Goal: Communication & Community: Answer question/provide support

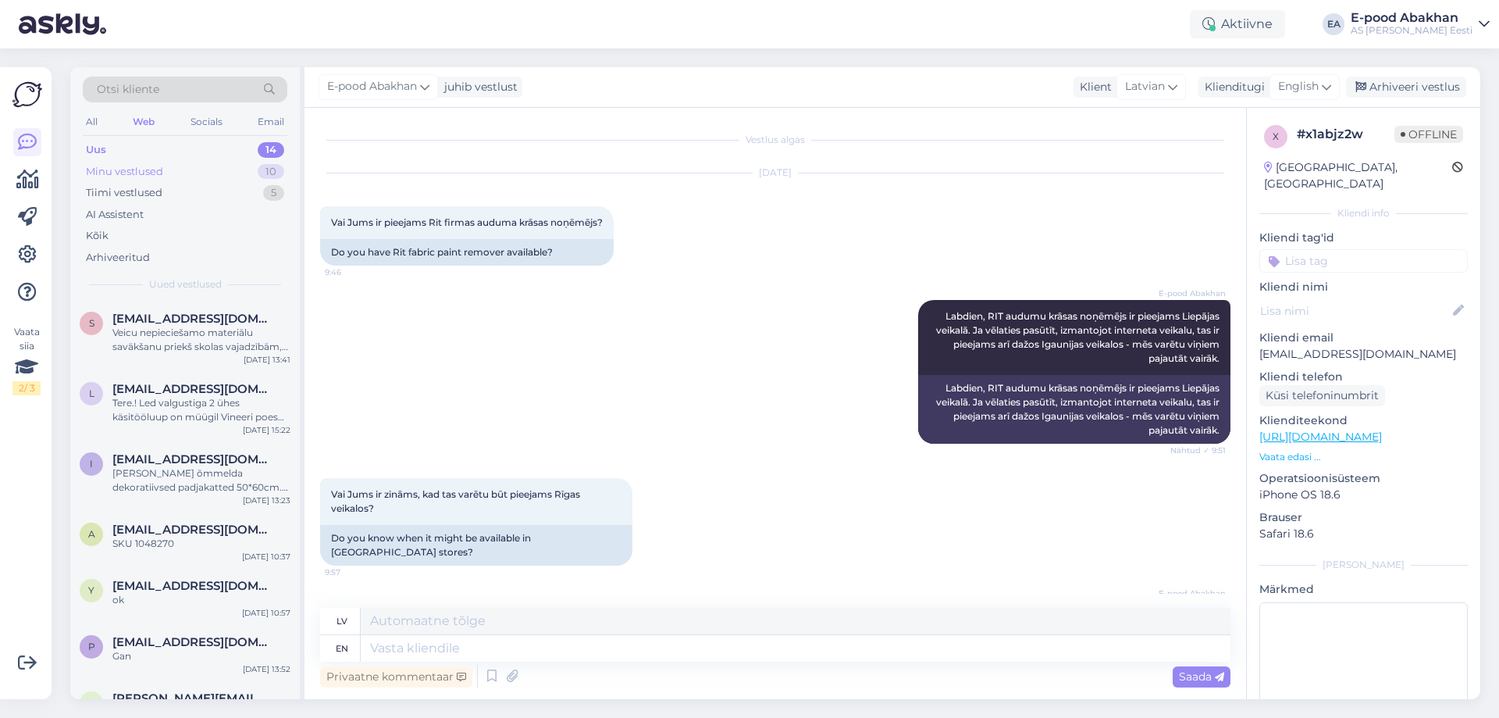
click at [235, 161] on div "Minu vestlused 10" at bounding box center [185, 172] width 205 height 22
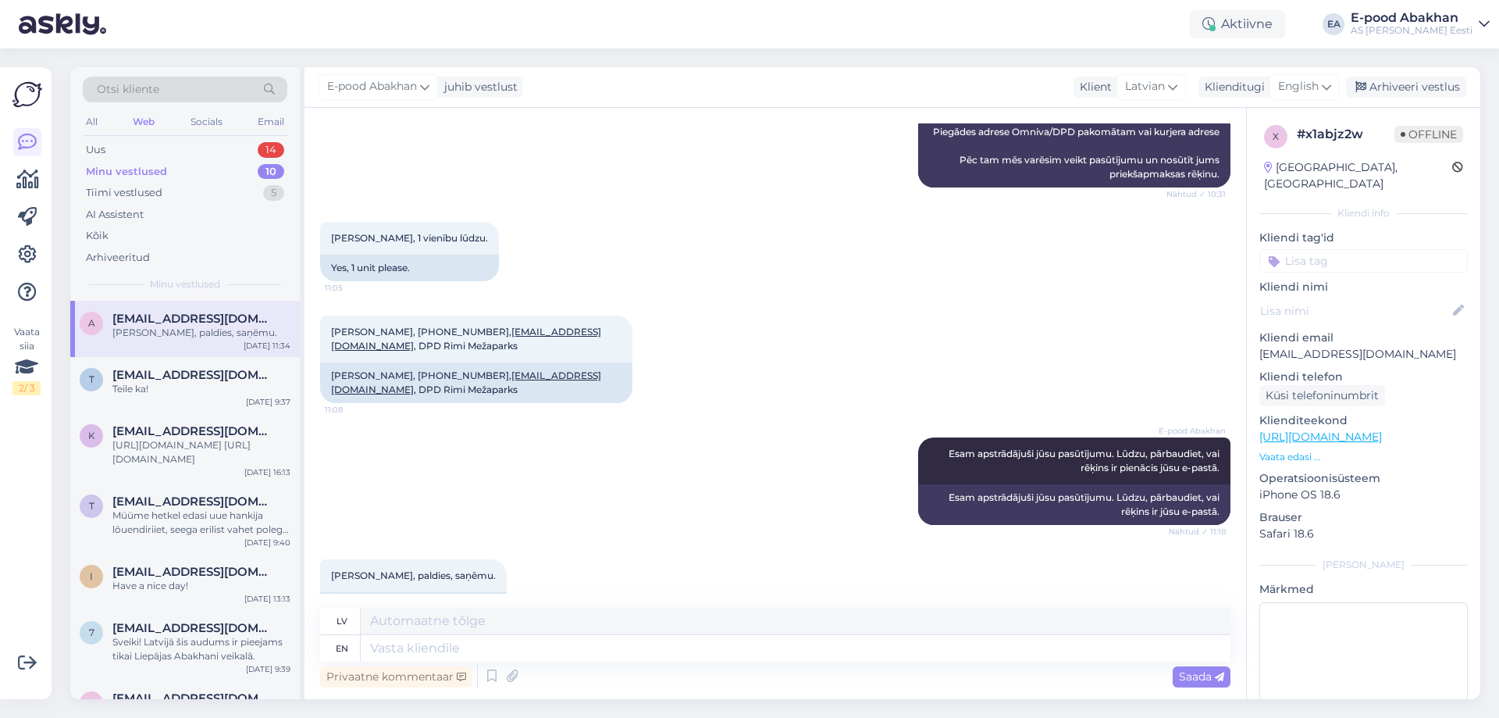
click at [247, 137] on div "Otsi kliente All Web Socials Email Uus 14 Minu vestlused 10 Tiimi vestlused 5 A…" at bounding box center [185, 183] width 230 height 233
click at [94, 151] on div "Uus" at bounding box center [96, 150] width 20 height 16
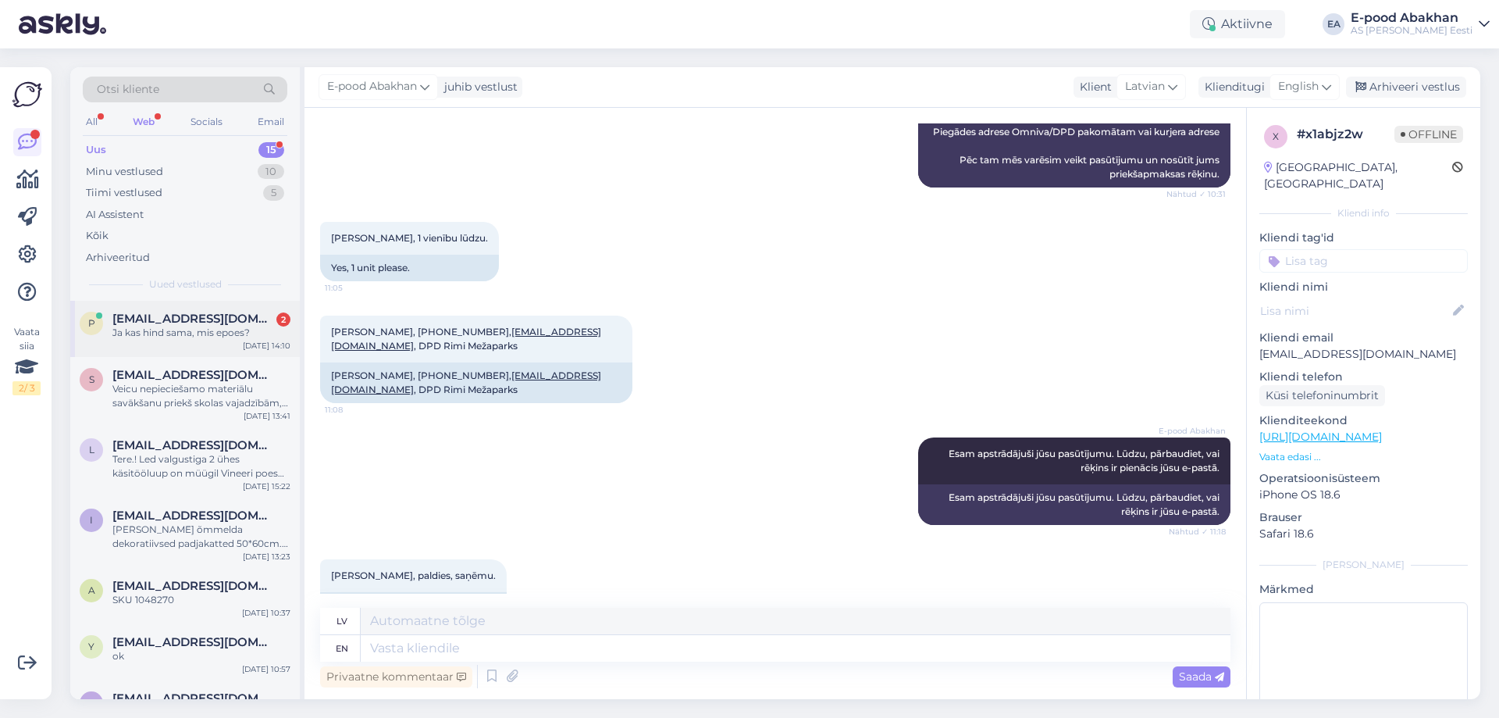
click at [219, 326] on div "Ja kas hind sama, mis epoes?" at bounding box center [201, 333] width 178 height 14
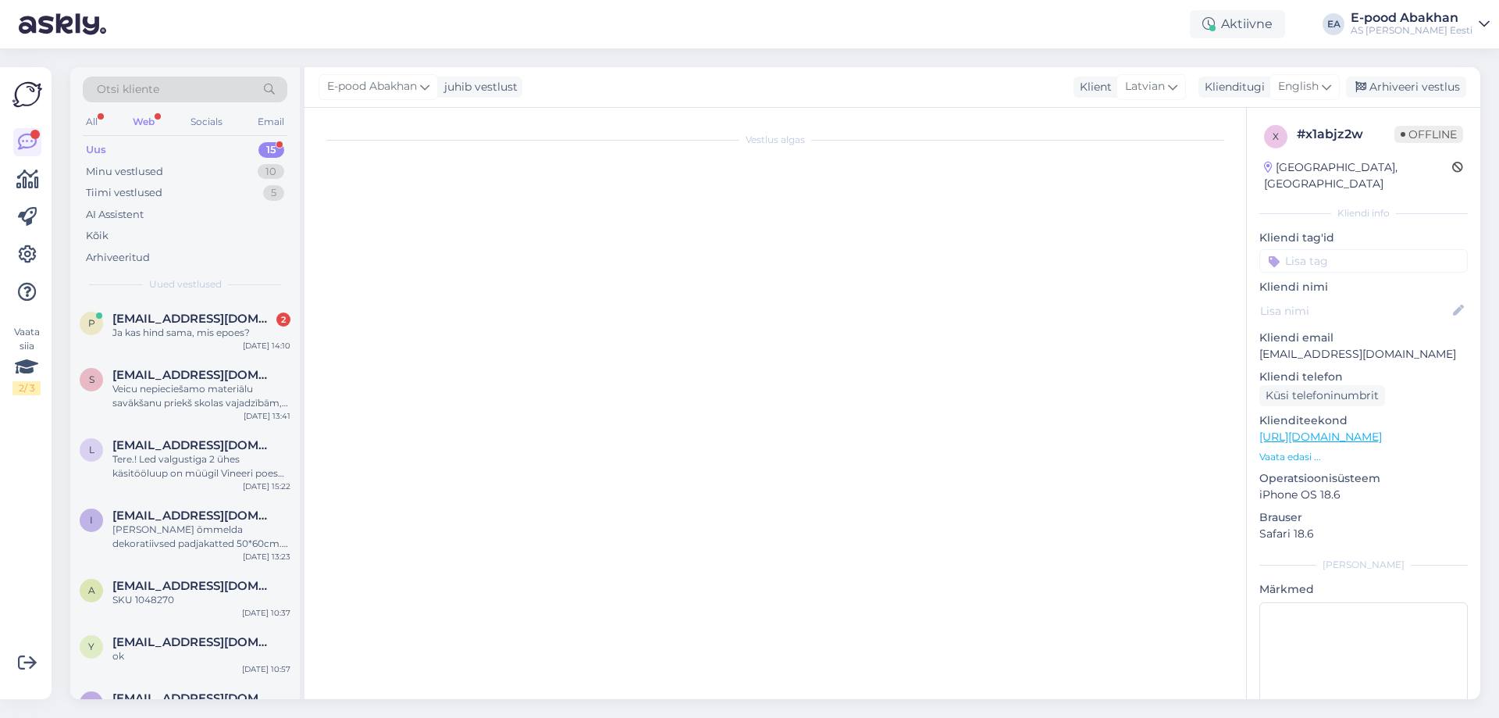
scroll to position [0, 0]
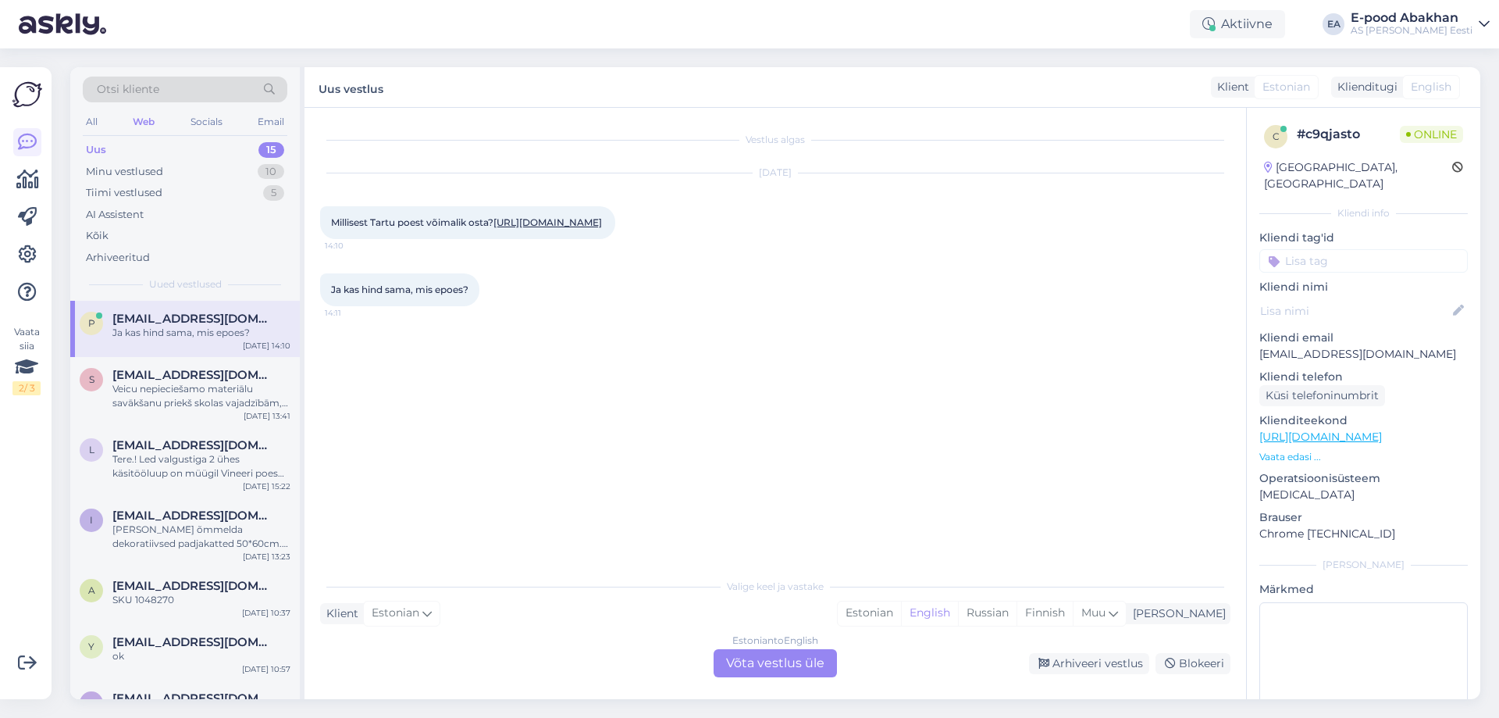
click at [539, 228] on link "[URL][DOMAIN_NAME]" at bounding box center [548, 222] width 109 height 12
click at [825, 662] on div "Estonian to English Võta vestlus üle" at bounding box center [775, 663] width 123 height 28
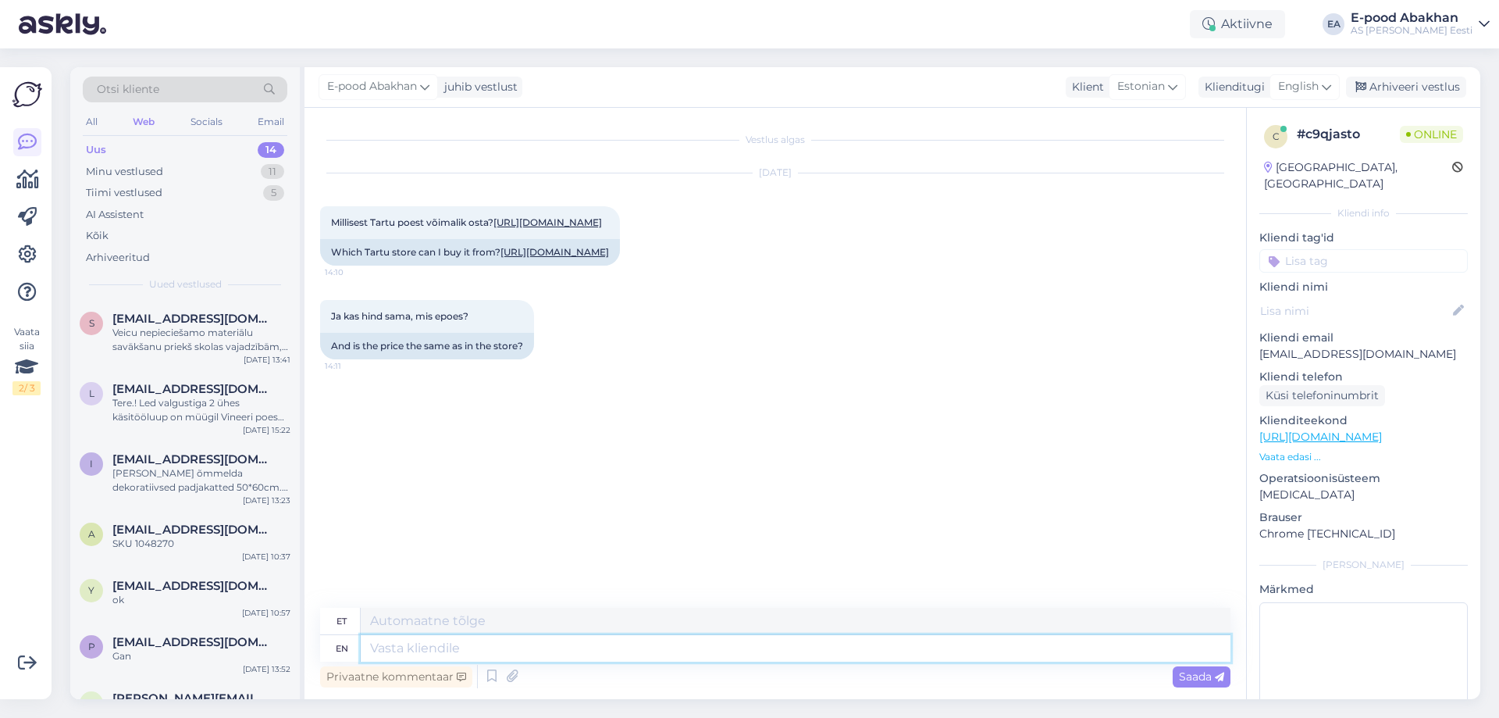
click at [608, 650] on textarea at bounding box center [796, 648] width 870 height 27
type textarea "Tere, s"
type textarea "Tere,"
type textarea "Tere, seda o"
type textarea "Tere, seda"
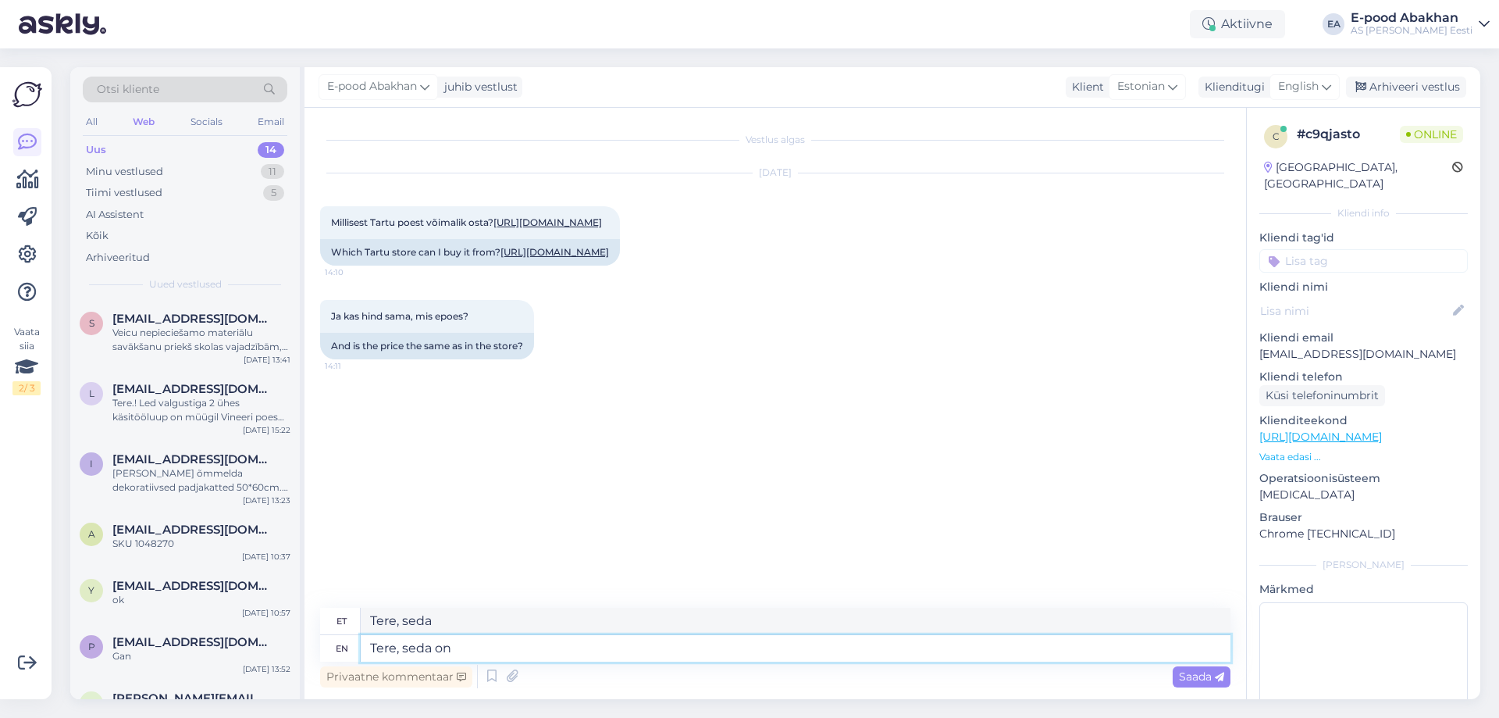
type textarea "Tere, seda on s"
type textarea "Tere, [PERSON_NAME]"
type textarea "Tere, seda on saadaval [PERSON_NAME]"
type textarea "Tere, seda on saadaval"
type textarea "Tere, seda on saadaval [PERSON_NAME] T"
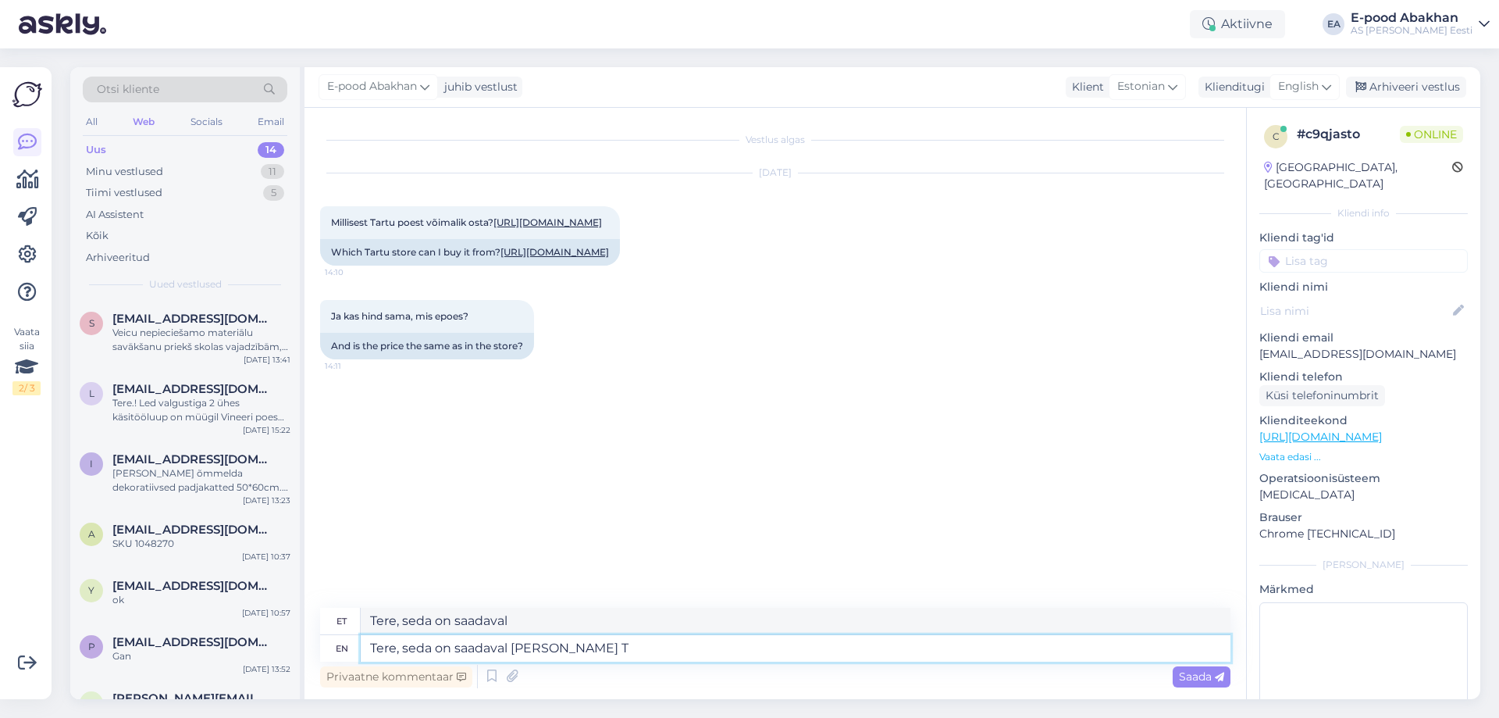
type textarea "Tere, seda on võimalik saada"
type textarea "Tere, seda on saadaval [PERSON_NAME] [GEOGRAPHIC_DATA]"
type textarea "Tere, seda on saadaval [PERSON_NAME] [GEOGRAPHIC_DATA] Rüütli t"
type textarea "Tere, seda on saadaval [PERSON_NAME] [GEOGRAPHIC_DATA] Rüütli"
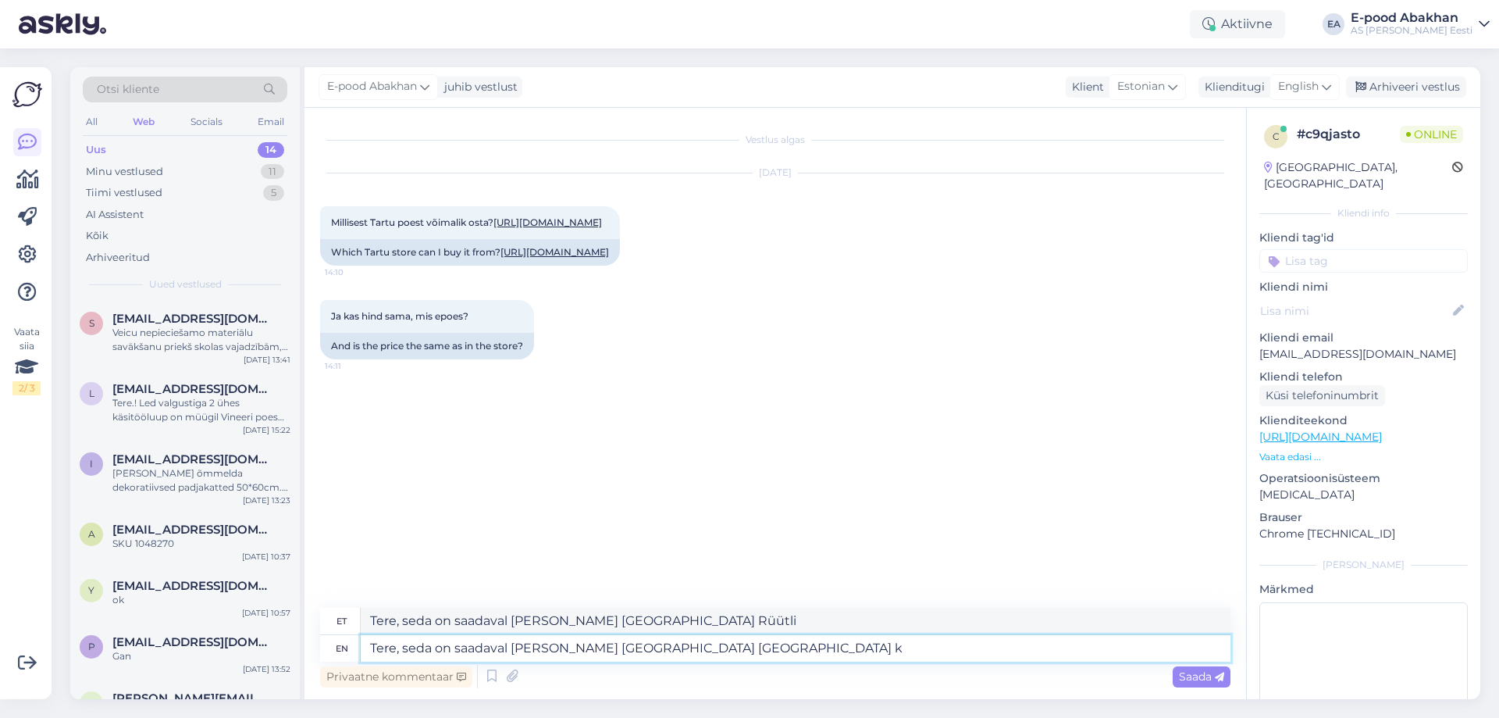
type textarea "Tere, seda on saadaval [PERSON_NAME] [GEOGRAPHIC_DATA] [GEOGRAPHIC_DATA] ka"
type textarea "Tere, seda on saadaval [PERSON_NAME] [GEOGRAPHIC_DATA] [GEOGRAPHIC_DATA]"
type textarea "Tere, seda on saadaval [PERSON_NAME] [GEOGRAPHIC_DATA] [GEOGRAPHIC_DATA] kauplu…"
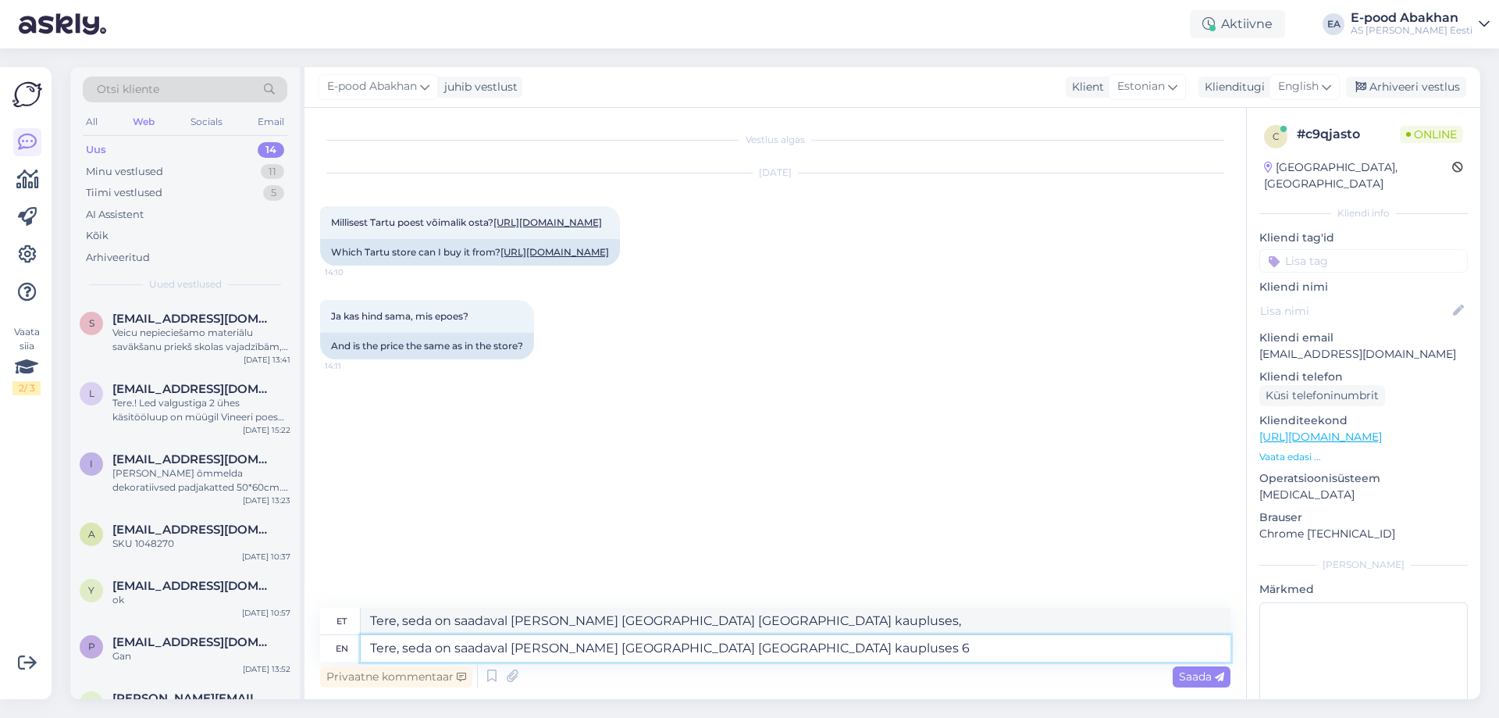
type textarea "Tere, seda on saadaval [PERSON_NAME] [GEOGRAPHIC_DATA] [GEOGRAPHIC_DATA] kauplu…"
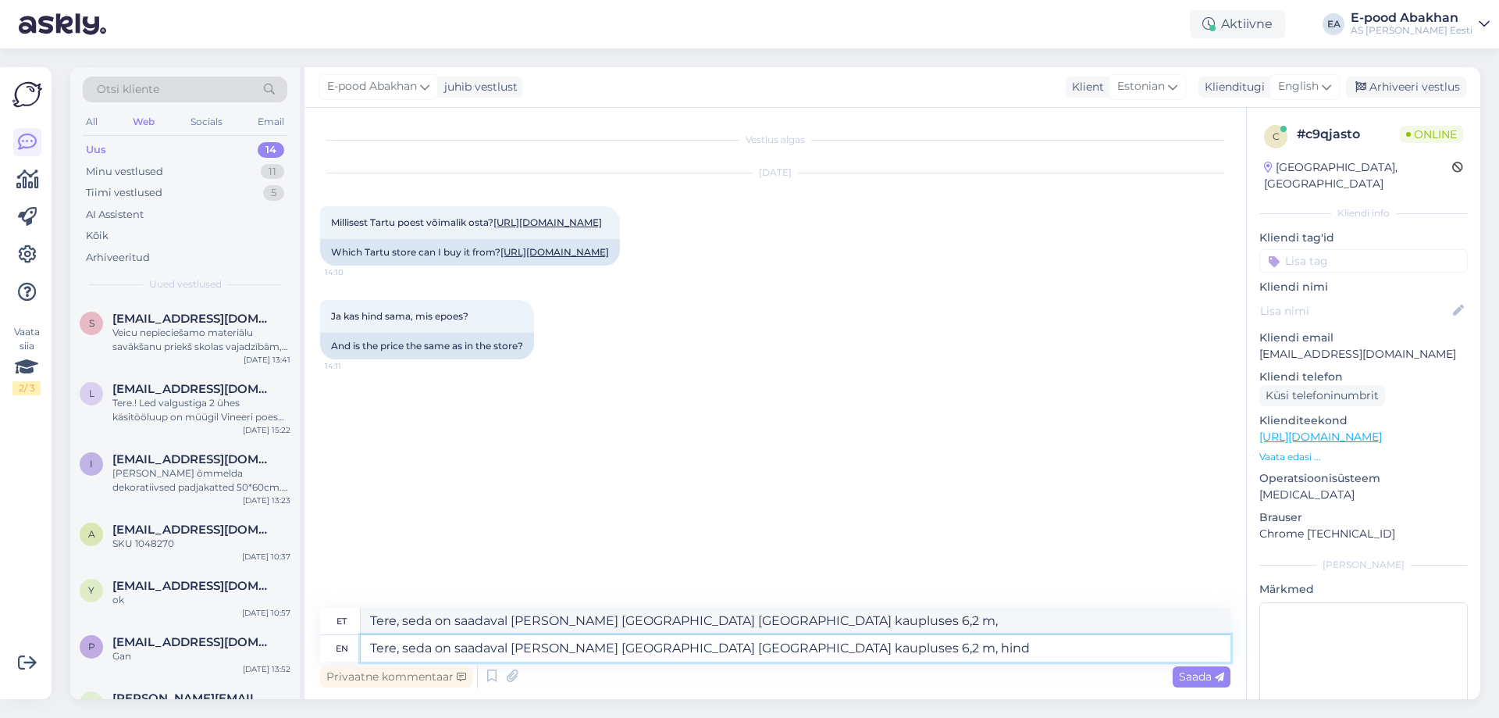
type textarea "Tere, seda on saadaval [PERSON_NAME] [GEOGRAPHIC_DATA] [GEOGRAPHIC_DATA] kauplu…"
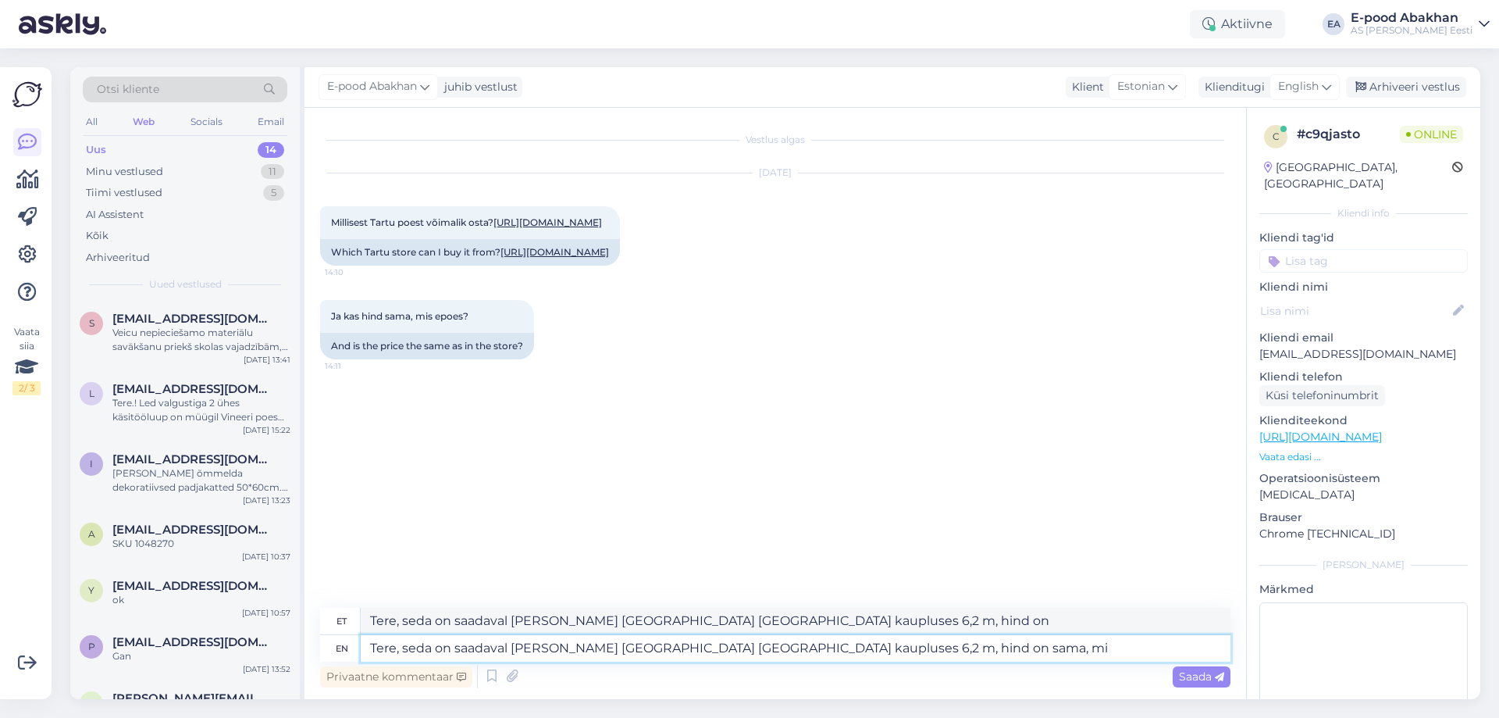
type textarea "Tere, seda on saadaval [PERSON_NAME] [GEOGRAPHIC_DATA] [GEOGRAPHIC_DATA] kauplu…"
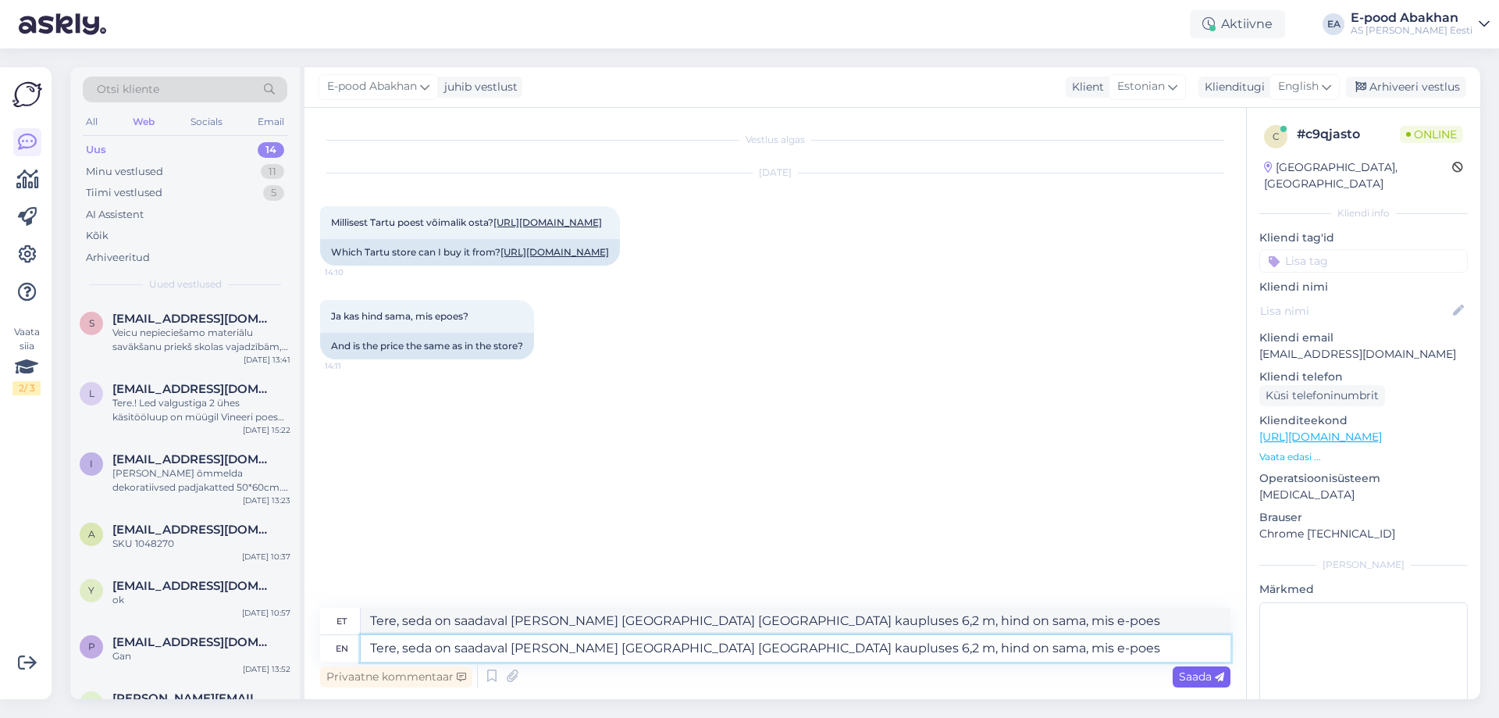
type textarea "Tere, seda on saadaval [PERSON_NAME] [GEOGRAPHIC_DATA] [GEOGRAPHIC_DATA] kauplu…"
click at [1214, 675] on span "Saada" at bounding box center [1201, 676] width 45 height 14
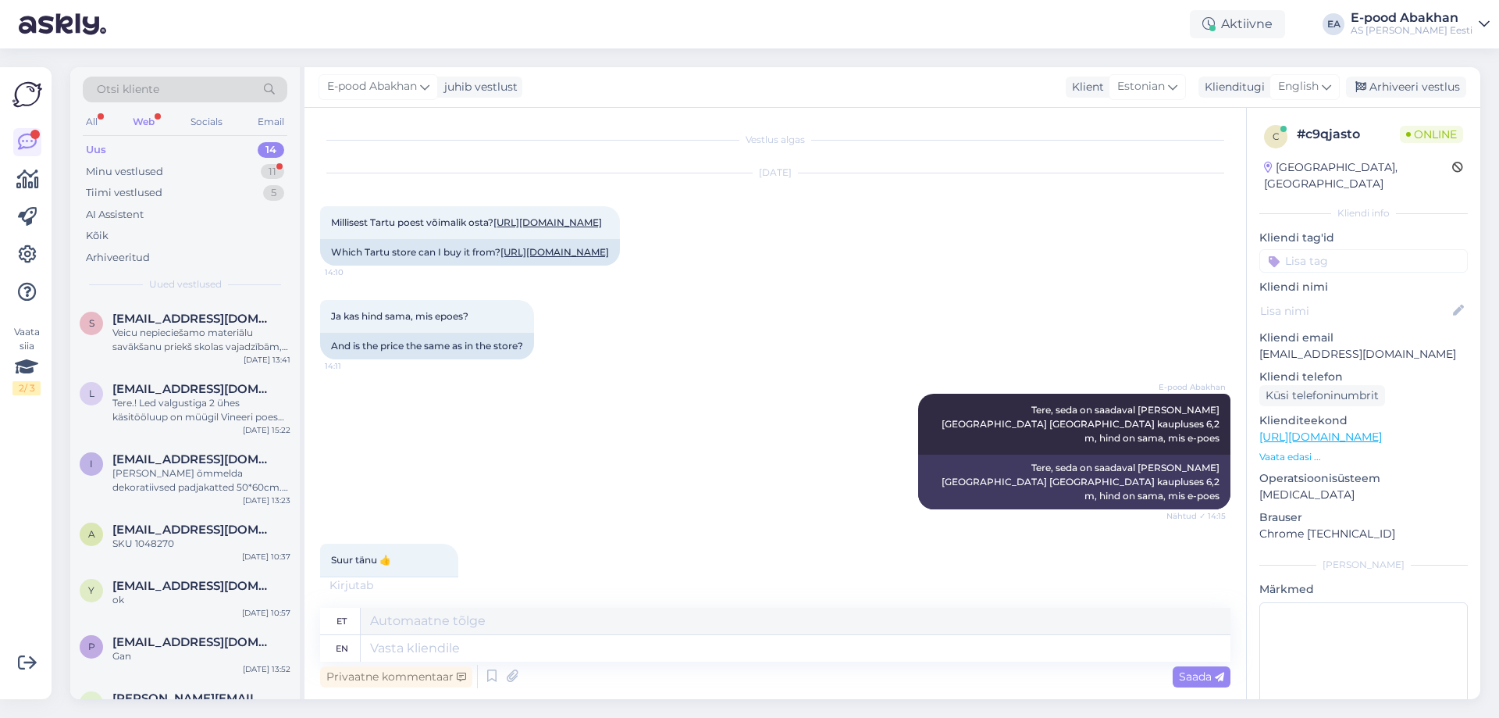
scroll to position [43, 0]
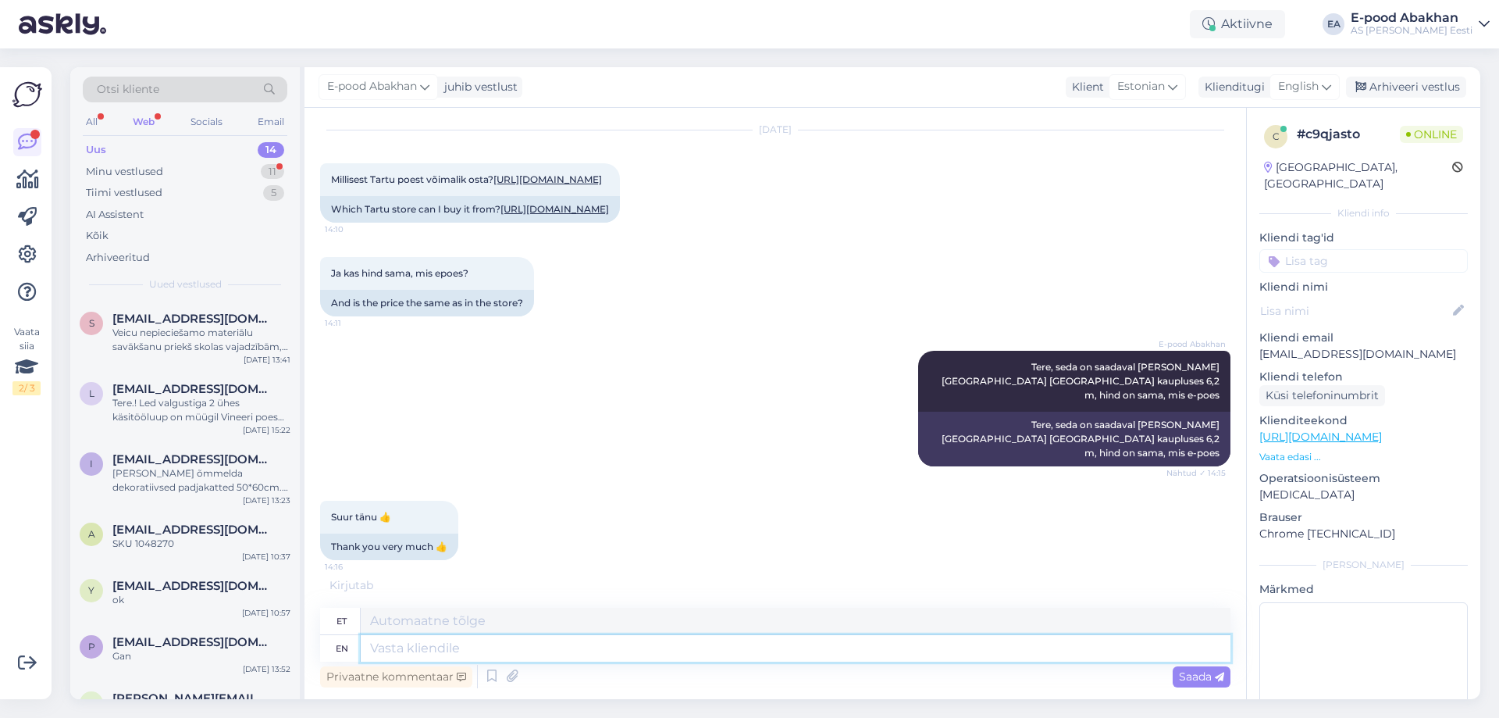
click at [489, 651] on textarea at bounding box center [796, 648] width 870 height 27
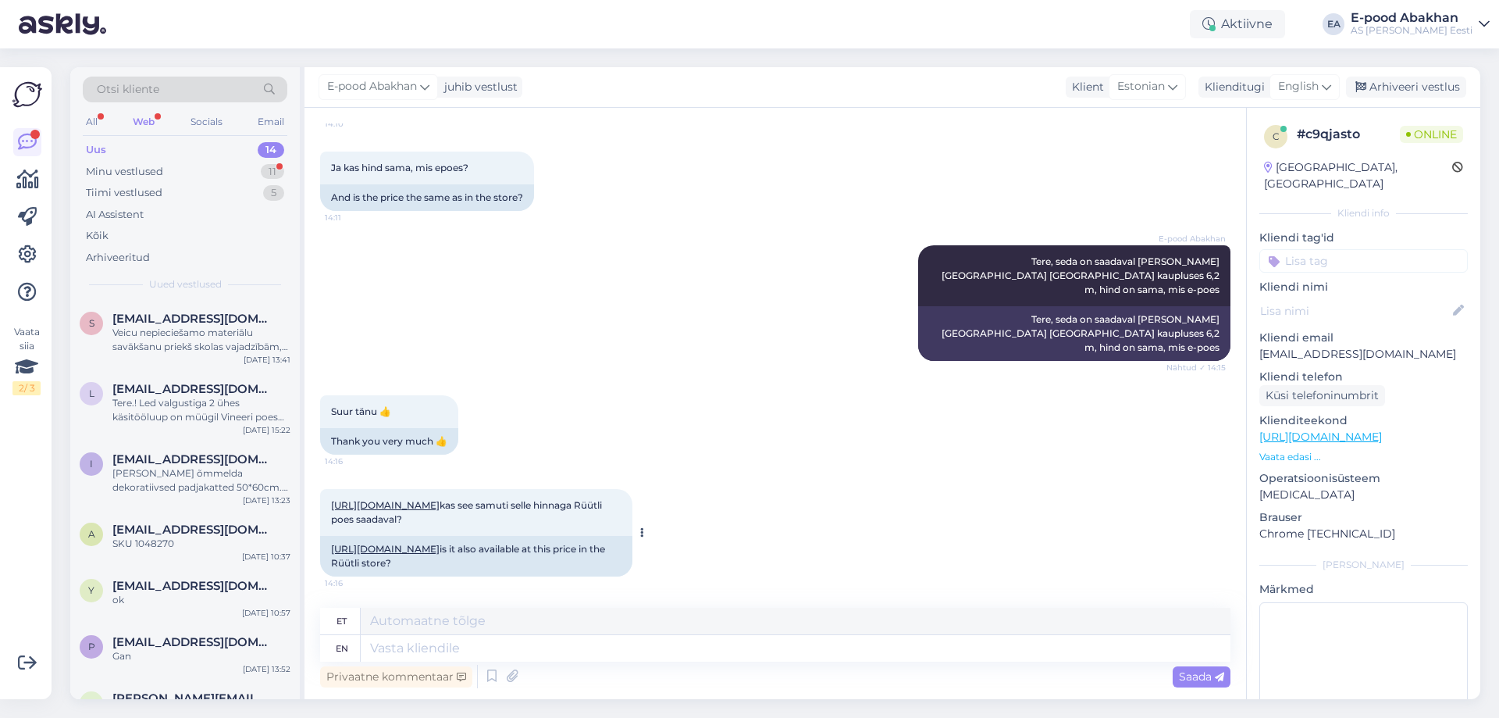
click at [440, 505] on link "[URL][DOMAIN_NAME]" at bounding box center [385, 505] width 109 height 12
click at [529, 646] on textarea at bounding box center [796, 648] width 870 height 27
type textarea "See k"
type textarea "Vaata"
type textarea "See [PERSON_NAME] on"
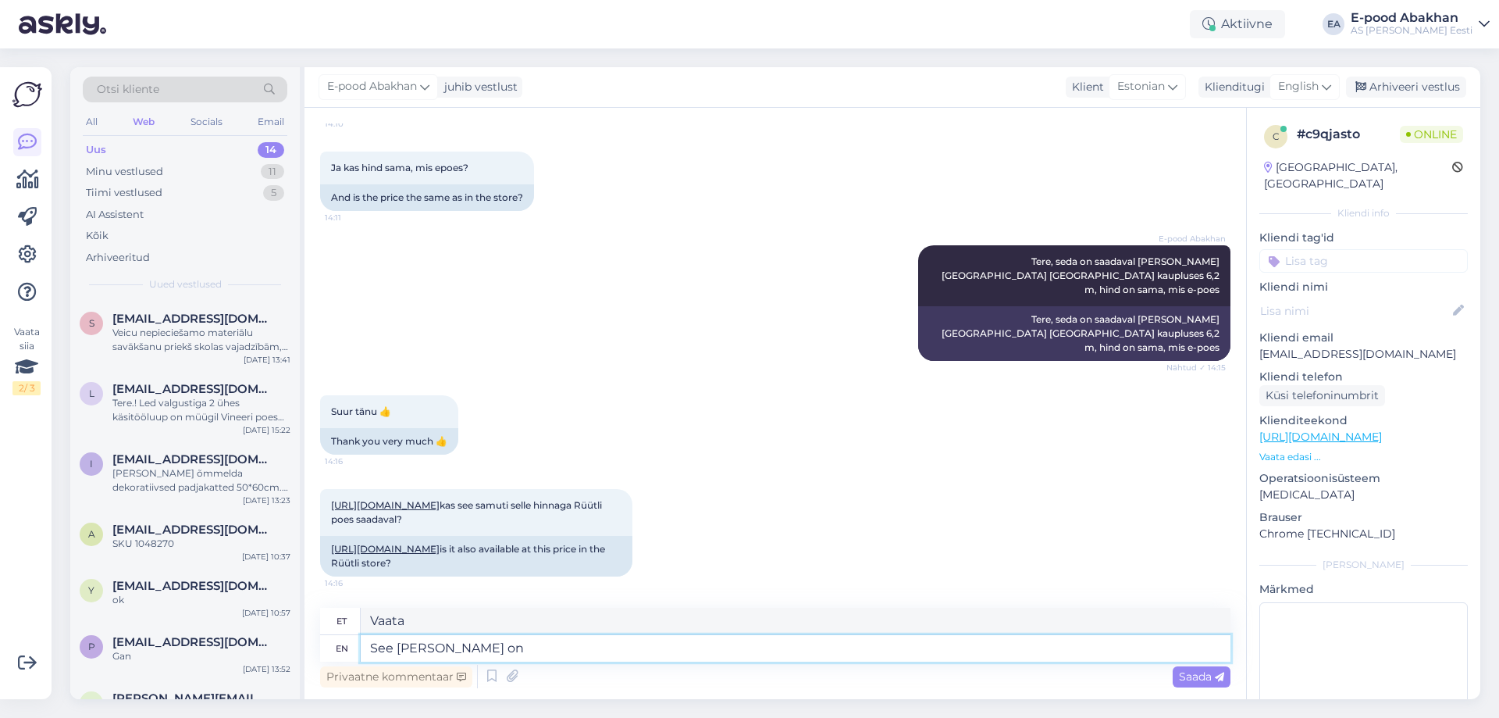
type textarea "Vaata kangasid"
type textarea "See [PERSON_NAME] on kahjuks"
type textarea "Vaata kangasid kahjukutel"
type textarea "See [PERSON_NAME] on kahjuks otsas i"
type textarea "Vaata kangaid kahjuks otsas"
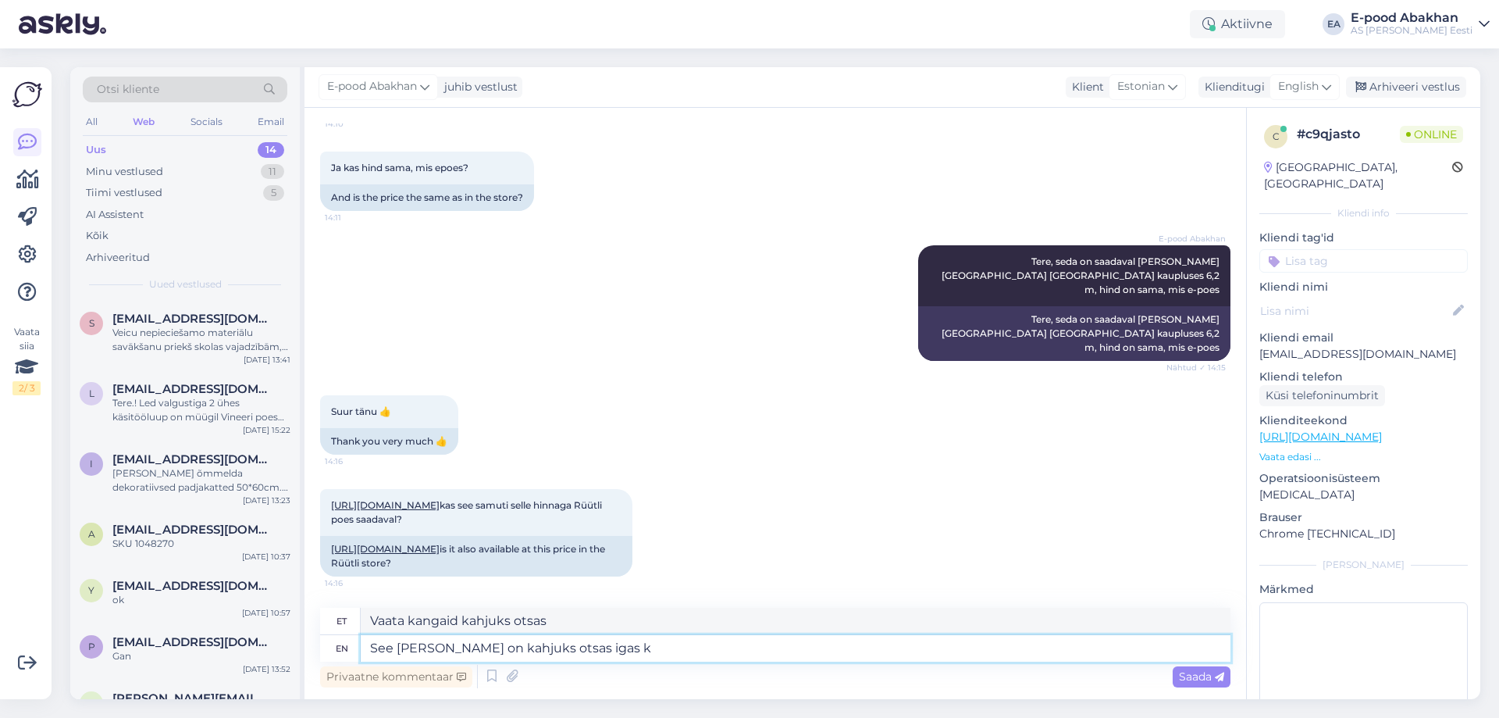
type textarea "See [PERSON_NAME] on kahjuks otsas igas ka"
type textarea "See [PERSON_NAME] on kahjuks otsas igas"
type textarea "See [PERSON_NAME] on kahjuks otsas igas kaupluses."
type textarea "See [PERSON_NAME] on kahjuks otsas igas kaupluses. Hinnad o"
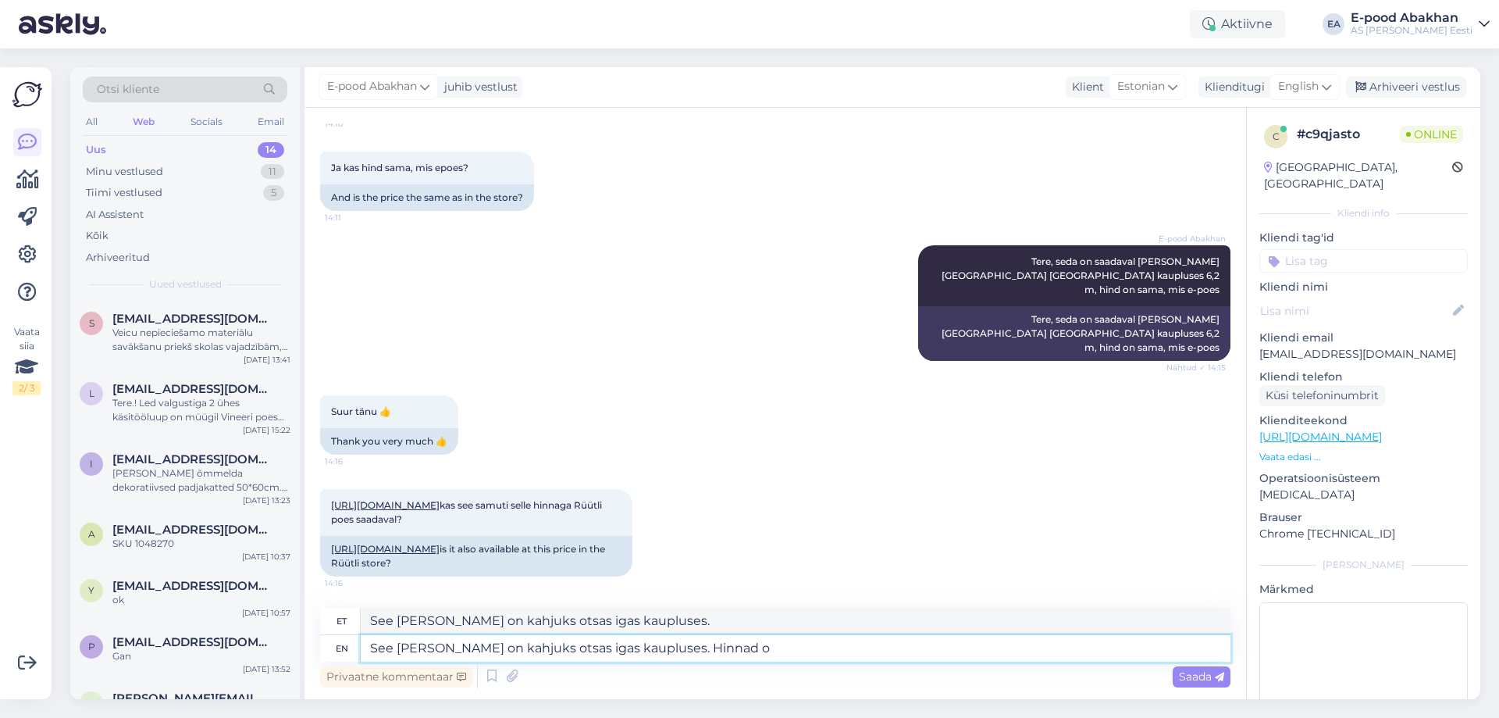
type textarea "See [PERSON_NAME] on kahjuks otsas igas kaupluses. Hinnad"
type textarea "See [PERSON_NAME] on kahjuks otsas igas kaupluses. Hinnad on"
type textarea "See [PERSON_NAME] on kahjuks otsas igas kaupluses. Hinnad edasi"
type textarea "See [PERSON_NAME] on kahjuks otsas igas kaupluses. Hinnad on igas k"
type textarea "See [PERSON_NAME] on kahjuks otsas igas kaupluses. Hinnad on igas"
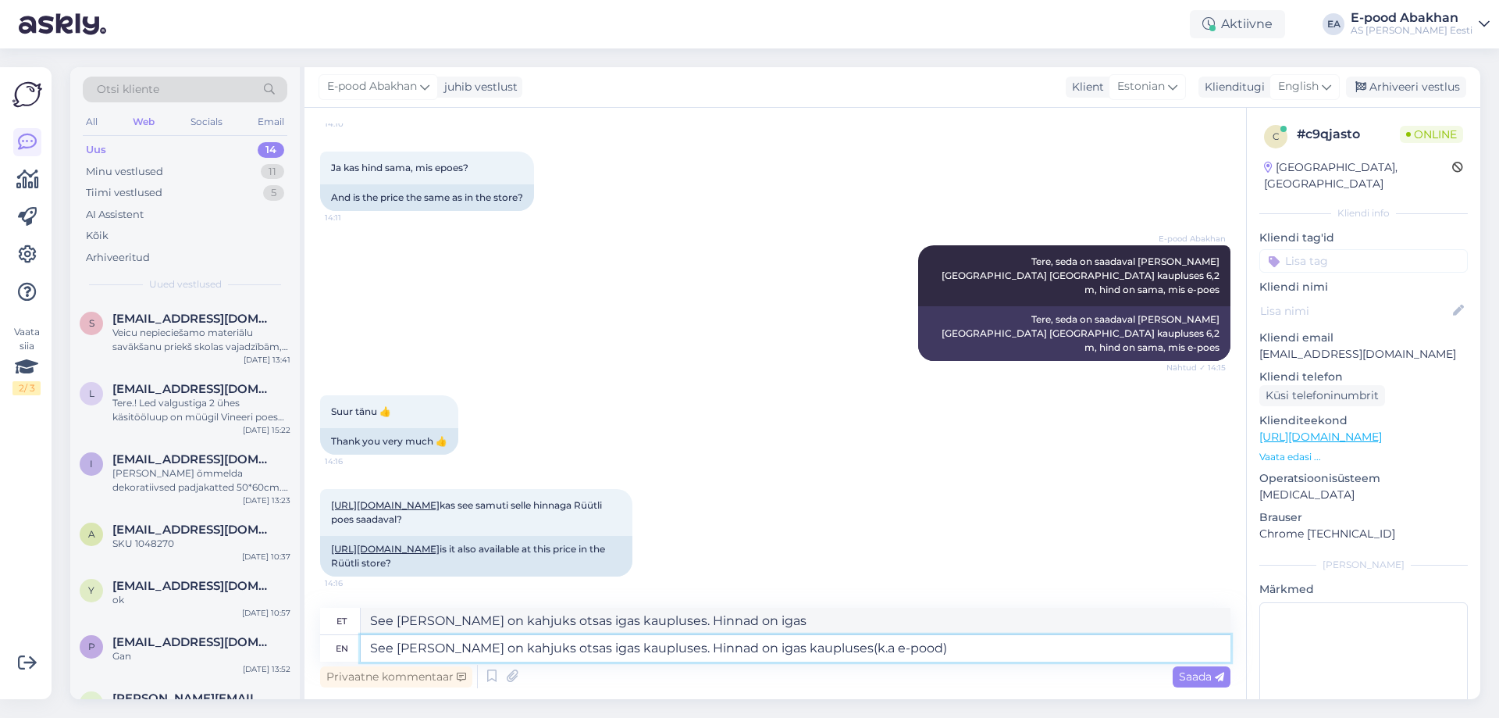
type textarea "See [PERSON_NAME] on kahjuks otsas igas kaupluses. Hinnad on igas kaupluses(k.a…"
type textarea "See [PERSON_NAME] on kahjuks otsas igas kaupluses. Hinnad on igas kaupluses( ka…"
type textarea "See [PERSON_NAME] on kahjuks otsas igas kaupluses. Hinnad on igas kaupluses(k.a…"
type textarea "See [PERSON_NAME] on kahjuks otsas igas kaupluses. Hinnad on igas kaupluses( ka…"
type textarea "See [PERSON_NAME] on kahjuks otsas igas kaupluses. Hinnad on igas kaupluses(k.a…"
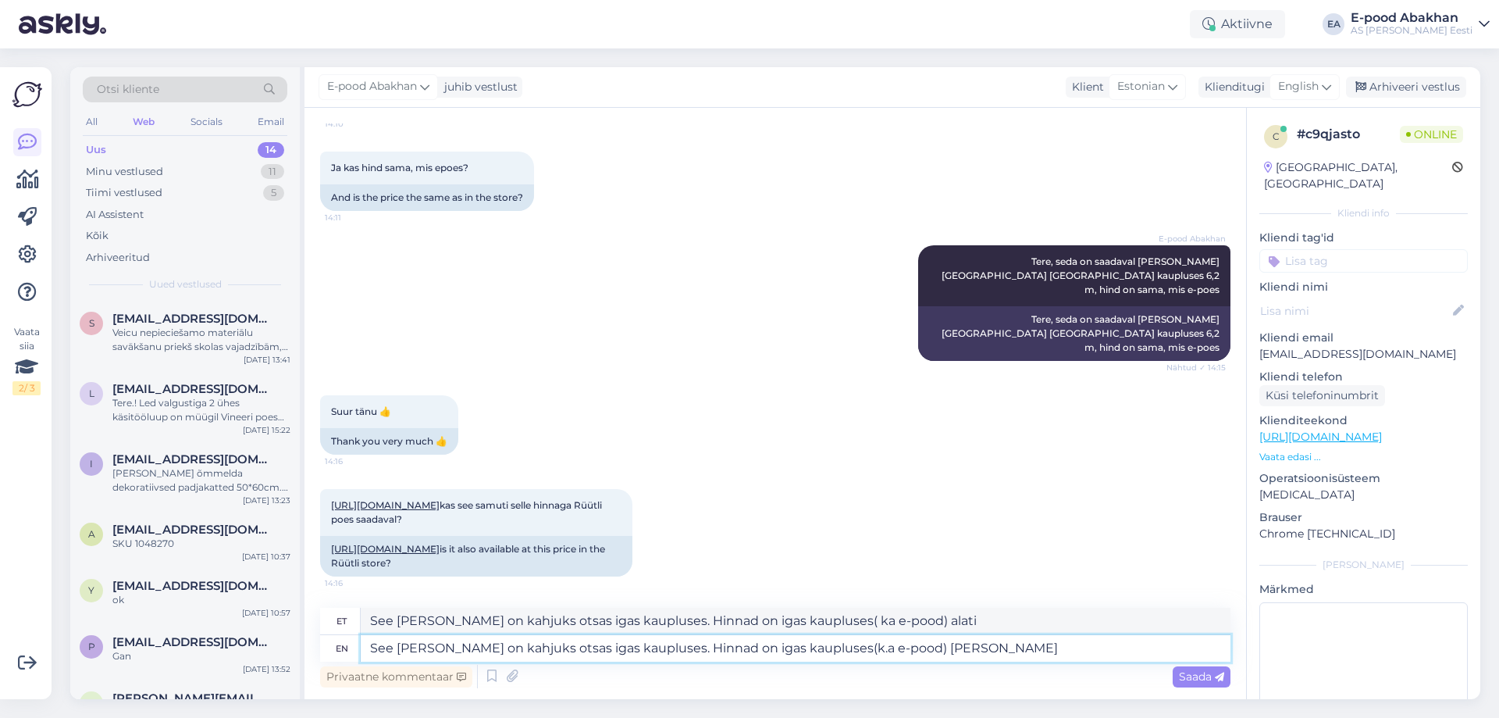
type textarea "See [PERSON_NAME] on kahjuks otsas igas kaupluses. Hinnad on igas kaupluses( ka…"
type textarea "See [PERSON_NAME] on kahjuks otsas igas kaupluses. Hinnad on igas kaupluses(k.a…"
type textarea "See [PERSON_NAME] on kahjuks otsas igas kaupluses. Hinnad on igas kaupluses( ka…"
type textarea "See [PERSON_NAME] on kahjuks otsas igas kaupluses. Hinnad on igas kaupluses(k.a…"
click at [1196, 672] on span "Saada" at bounding box center [1201, 676] width 45 height 14
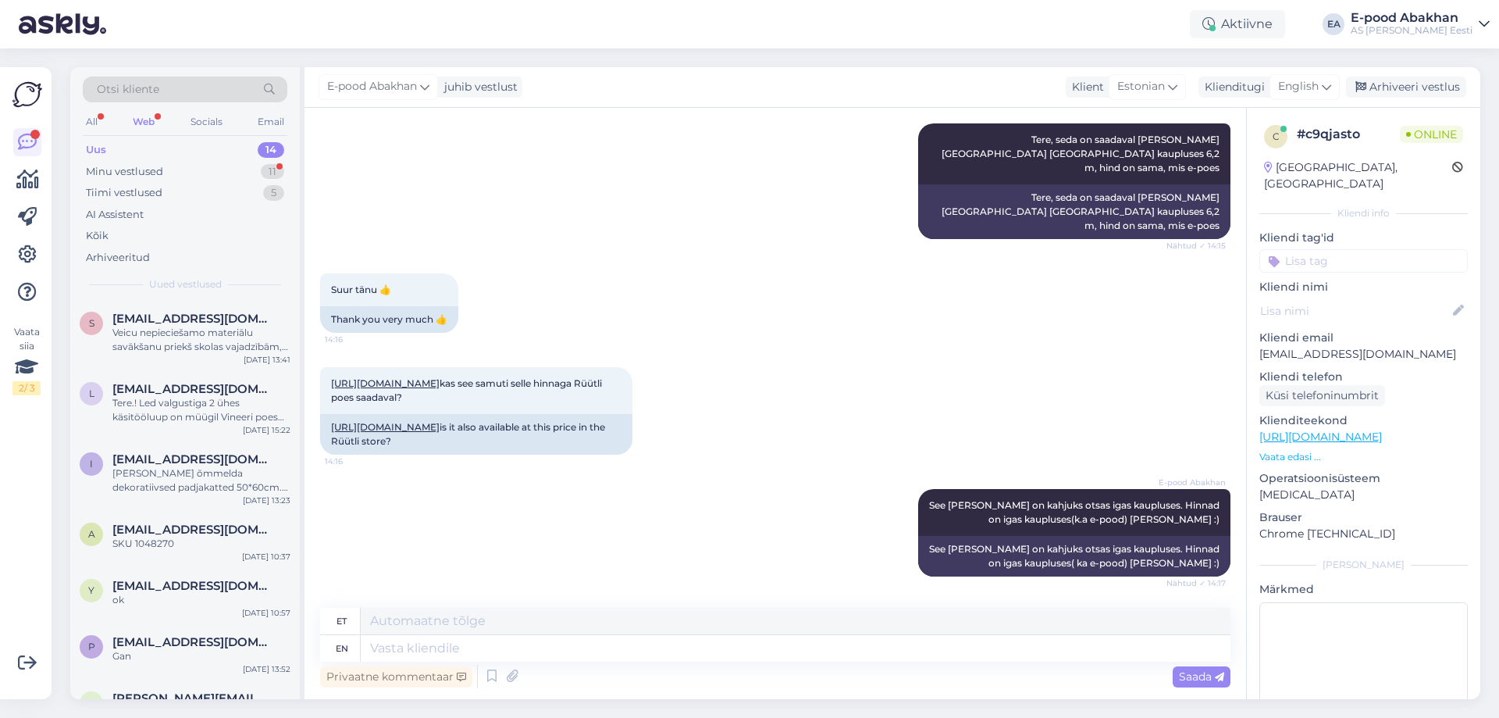
scroll to position [364, 0]
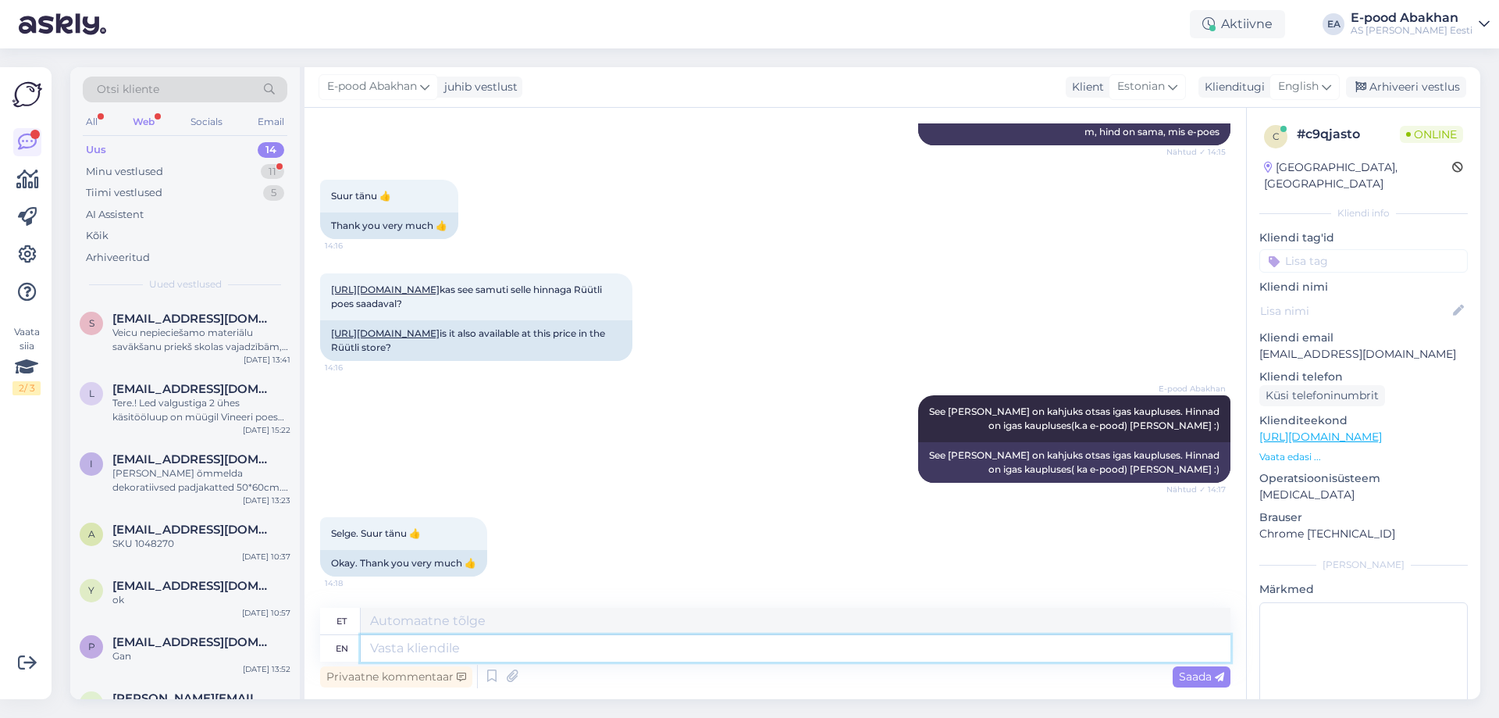
click at [569, 653] on textarea at bounding box center [796, 648] width 870 height 27
type textarea "Head"
type textarea "Pea"
type textarea "Head päeva!"
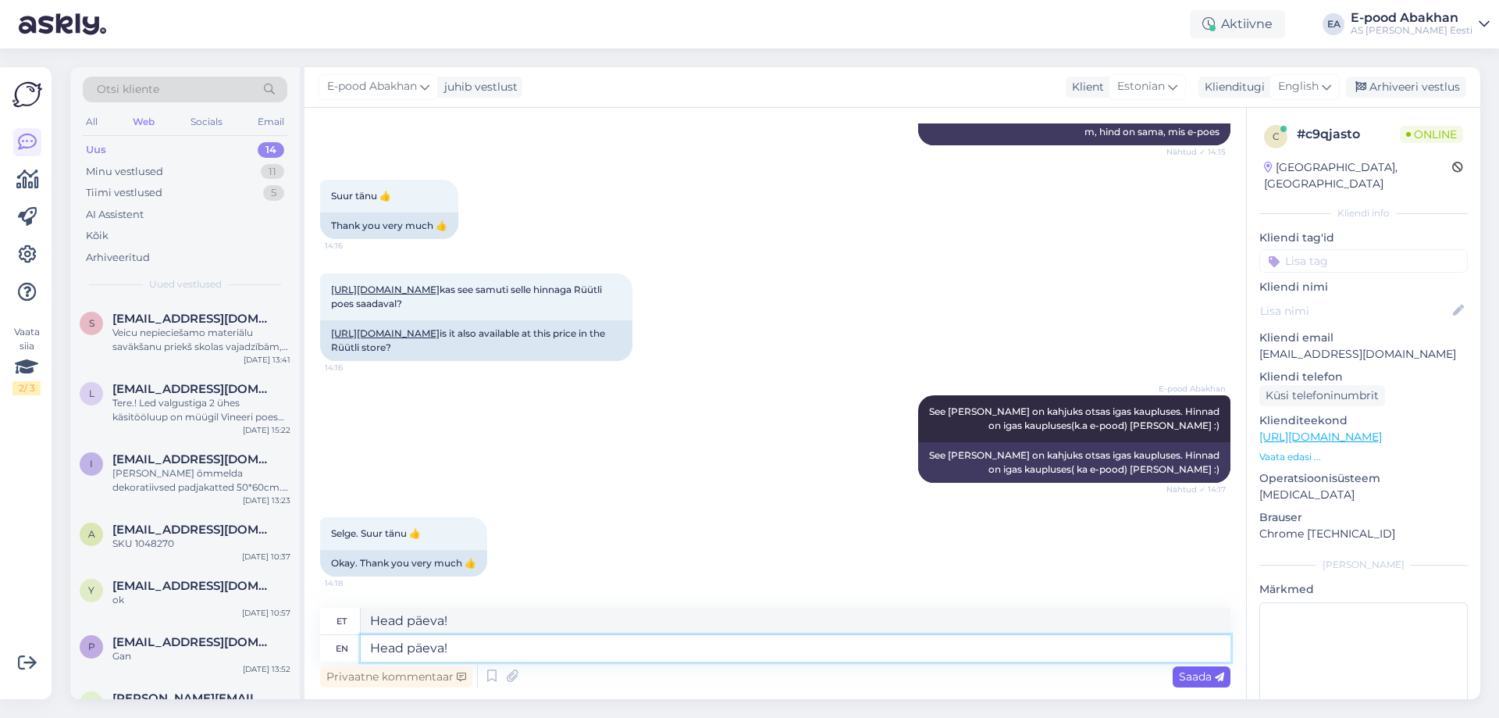
type textarea "Head päeva!"
click at [1182, 677] on span "Saada" at bounding box center [1201, 676] width 45 height 14
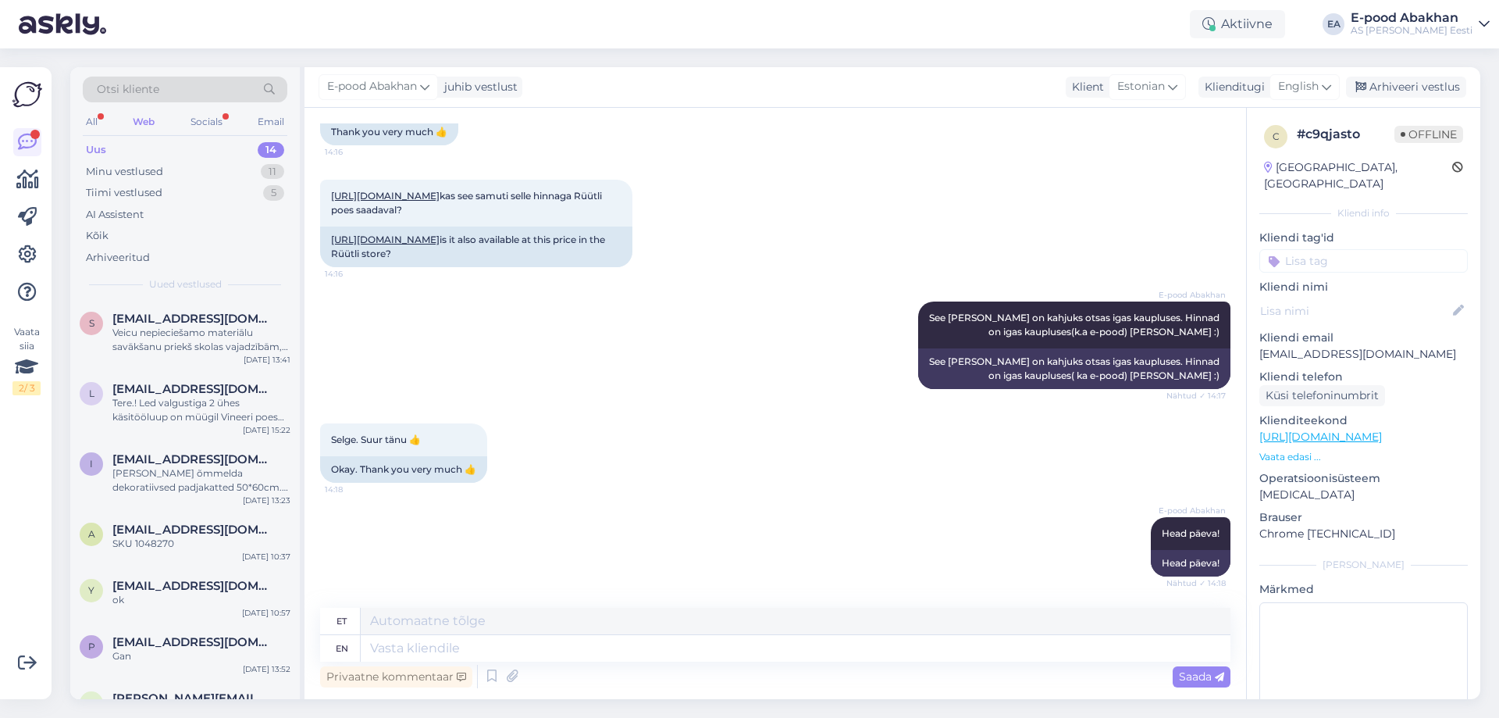
click at [145, 120] on div "Web" at bounding box center [144, 122] width 28 height 20
click at [99, 121] on div "All" at bounding box center [92, 122] width 18 height 20
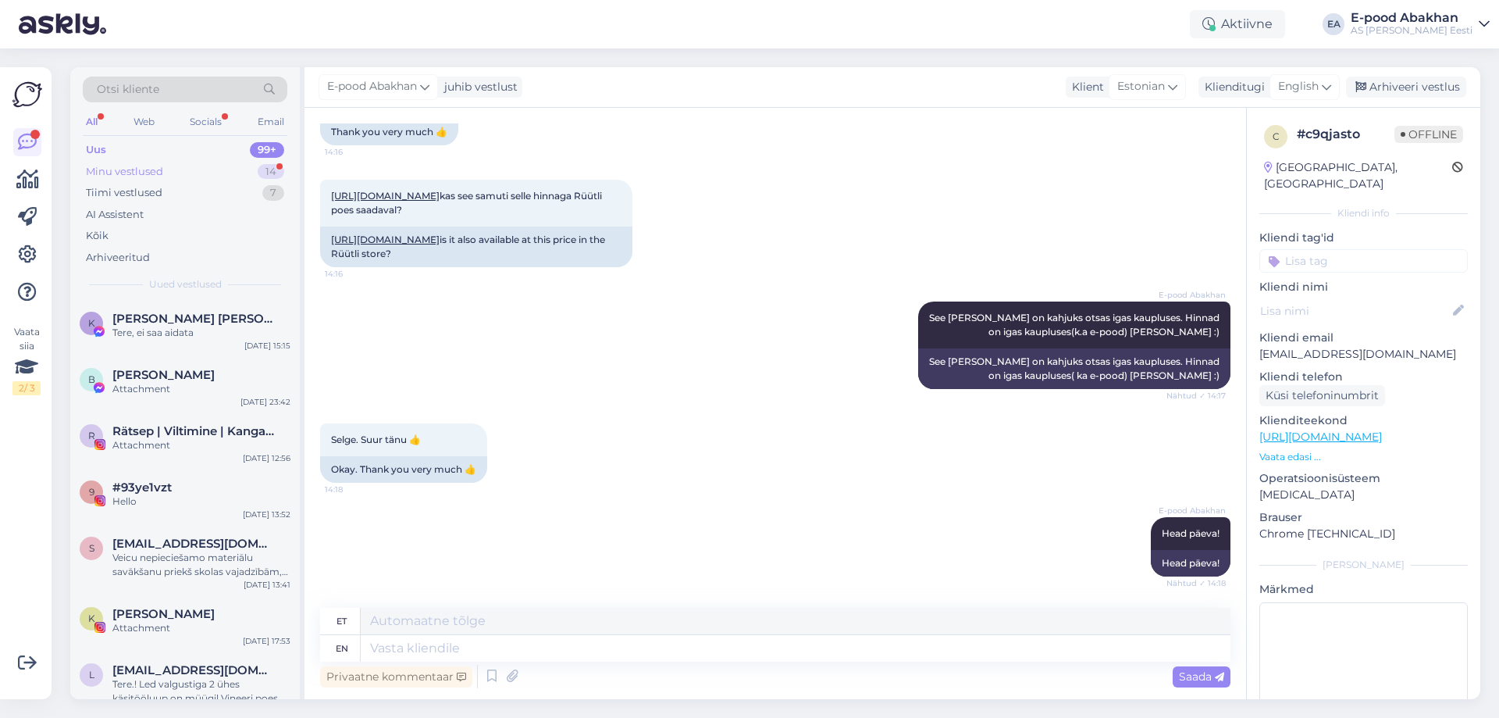
click at [228, 168] on div "Minu vestlused 14" at bounding box center [185, 172] width 205 height 22
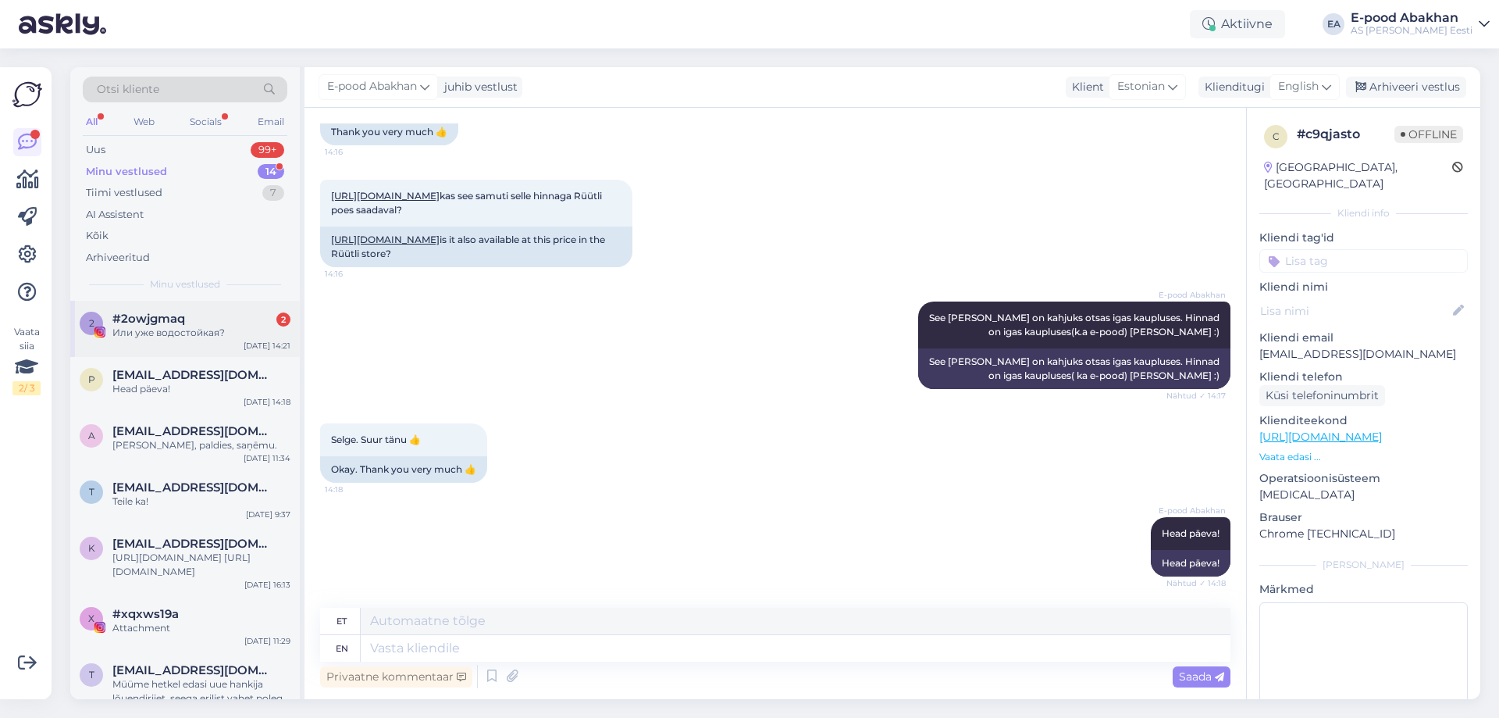
click at [219, 335] on div "Или уже водостойкая?" at bounding box center [201, 333] width 178 height 14
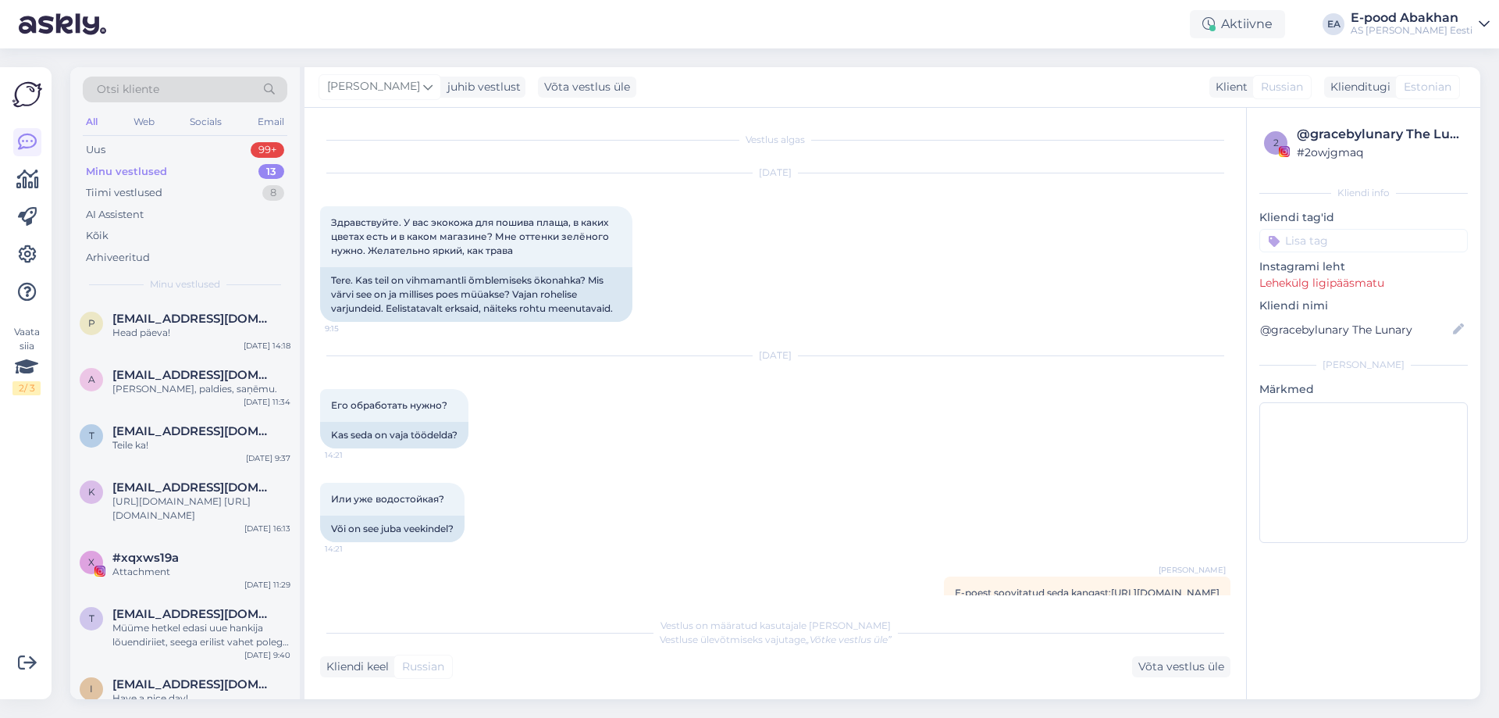
scroll to position [59, 0]
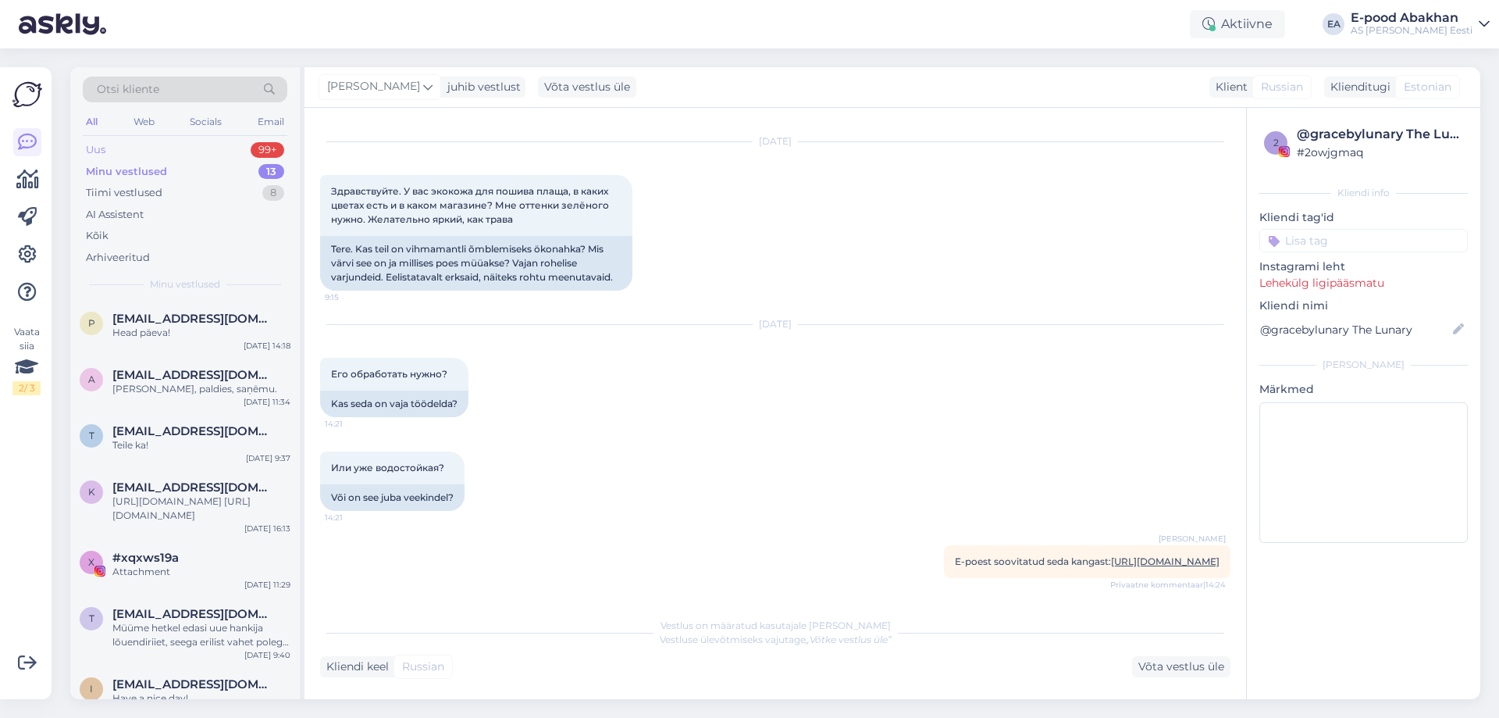
click at [207, 147] on div "Uus 99+" at bounding box center [185, 150] width 205 height 22
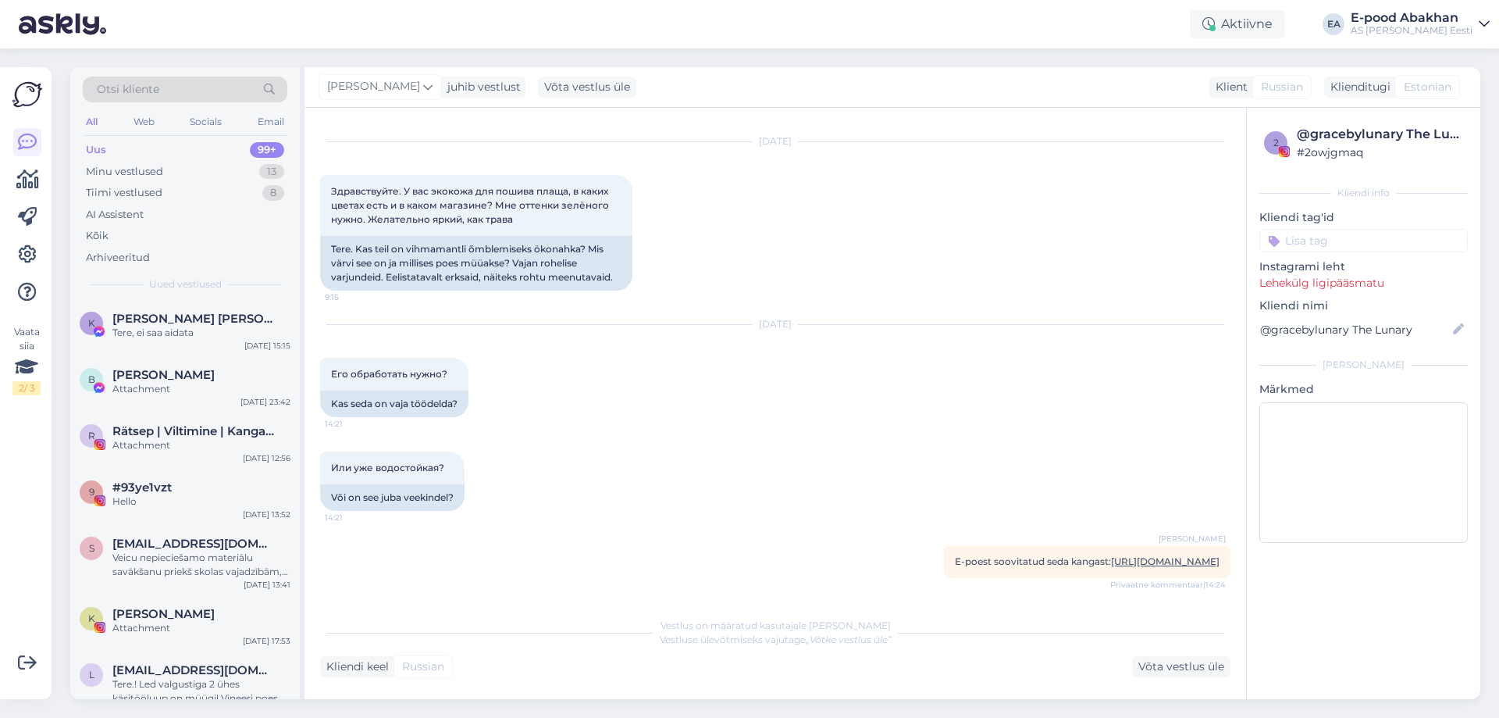
click at [1169, 555] on link "[URL][DOMAIN_NAME]" at bounding box center [1165, 561] width 109 height 12
